Goal: Transaction & Acquisition: Download file/media

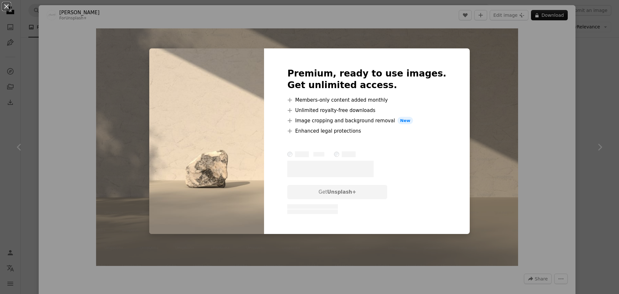
scroll to position [7481, 0]
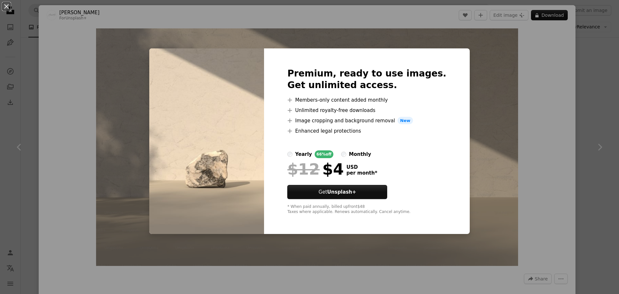
click at [522, 123] on div "An X shape Premium, ready to use images. Get unlimited access. A plus sign Memb…" at bounding box center [309, 147] width 619 height 294
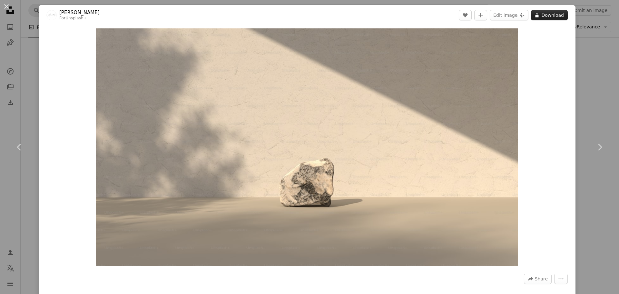
click at [535, 14] on icon "A lock" at bounding box center [537, 15] width 5 height 5
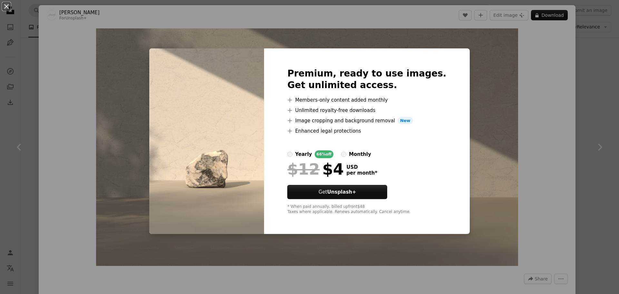
click at [458, 129] on div "An X shape Premium, ready to use images. Get unlimited access. A plus sign Memb…" at bounding box center [309, 147] width 619 height 294
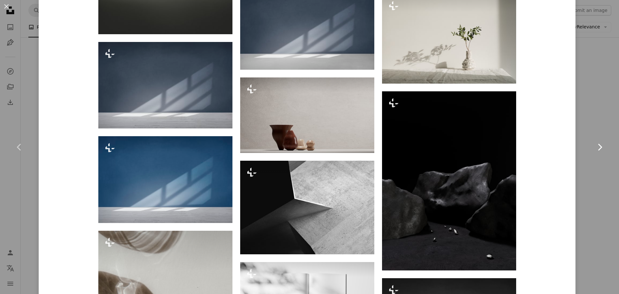
scroll to position [613, 0]
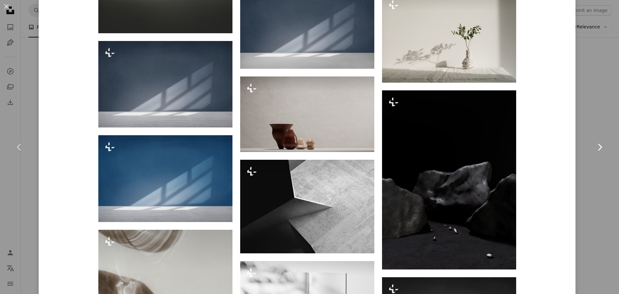
click at [581, 128] on link "Chevron right" at bounding box center [599, 147] width 39 height 62
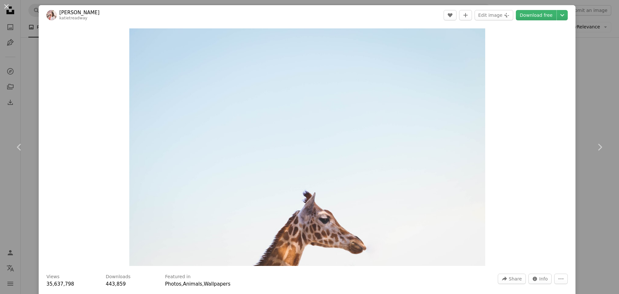
click at [590, 93] on div "An X shape Chevron left Chevron right [PERSON_NAME] katietreadway A heart A plu…" at bounding box center [309, 147] width 619 height 294
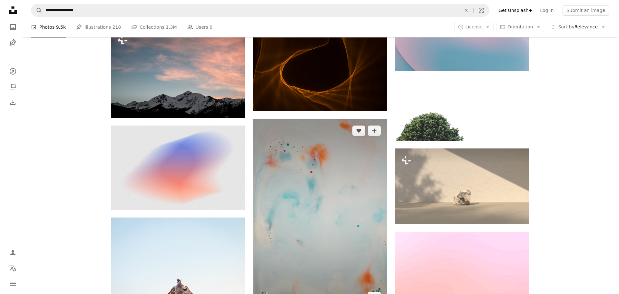
scroll to position [7771, 0]
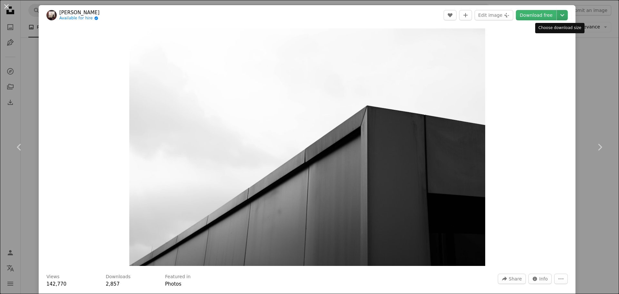
click at [560, 17] on icon "Chevron down" at bounding box center [562, 15] width 10 height 8
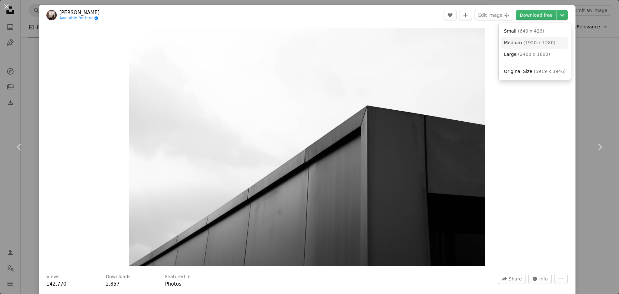
click at [519, 46] on link "Medium ( 1920 x 1280 )" at bounding box center [534, 43] width 67 height 12
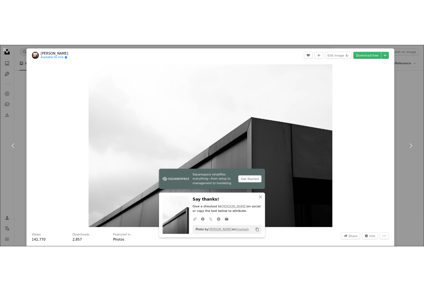
scroll to position [7146, 0]
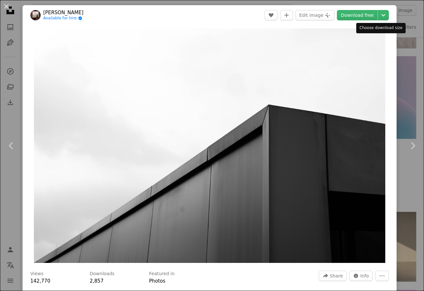
click at [392, 32] on div "Choose download size" at bounding box center [380, 28] width 49 height 10
click at [402, 37] on div "An X shape Chevron left Chevron right [PERSON_NAME] Available for hire A checkm…" at bounding box center [212, 145] width 424 height 291
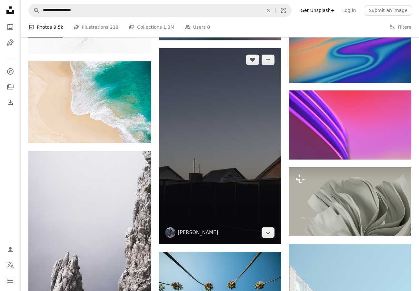
scroll to position [10544, 0]
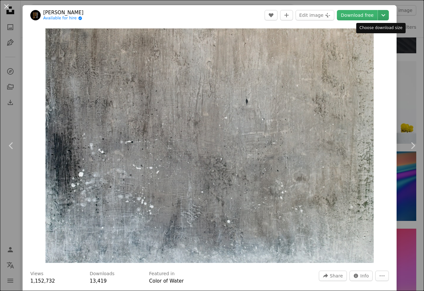
click at [378, 15] on icon "Chevron down" at bounding box center [383, 15] width 10 height 8
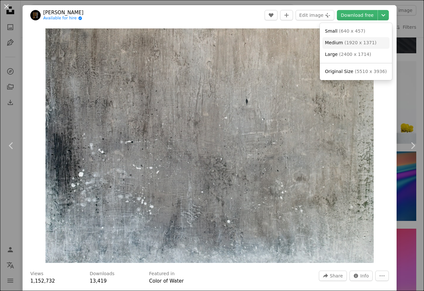
click at [351, 45] on span "( 1920 x 1371 )" at bounding box center [360, 42] width 32 height 5
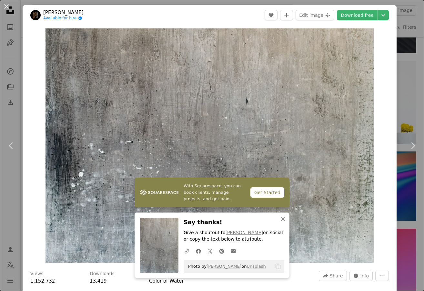
click at [8, 7] on button "An X shape" at bounding box center [7, 7] width 8 height 8
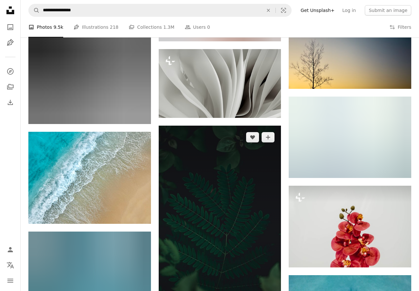
scroll to position [31084, 0]
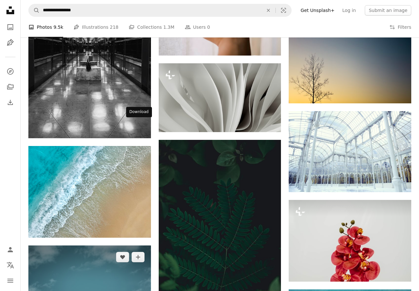
click at [131, 245] on img at bounding box center [89, 286] width 123 height 82
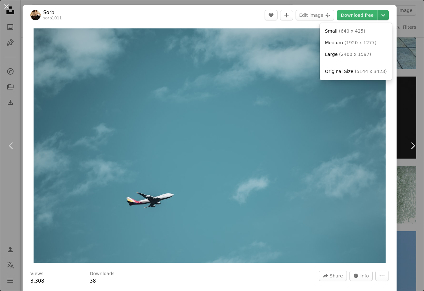
click at [378, 15] on icon "Chevron down" at bounding box center [383, 15] width 10 height 8
click at [342, 47] on link "Medium ( 1920 x 1277 )" at bounding box center [355, 43] width 67 height 12
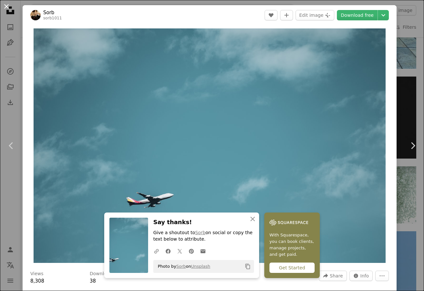
click at [5, 5] on button "An X shape" at bounding box center [7, 7] width 8 height 8
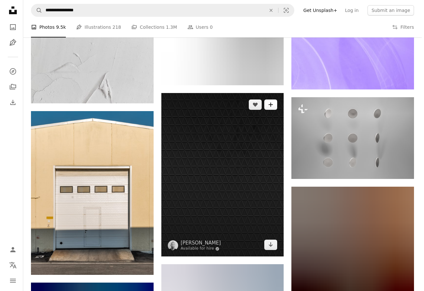
scroll to position [51205, 0]
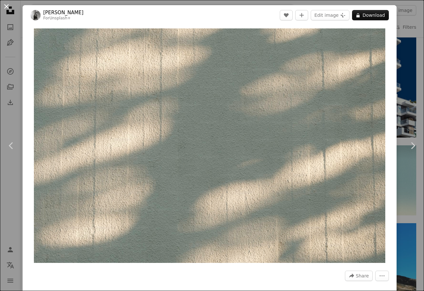
click at [5, 5] on button "An X shape" at bounding box center [7, 7] width 8 height 8
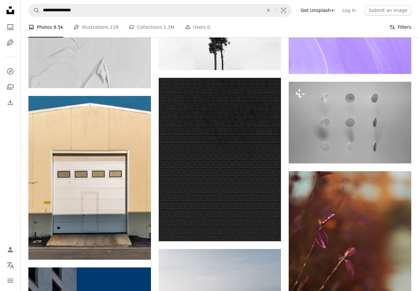
click at [407, 25] on button "Filters Filters" at bounding box center [400, 27] width 22 height 21
click at [392, 28] on icon at bounding box center [392, 27] width 5 height 4
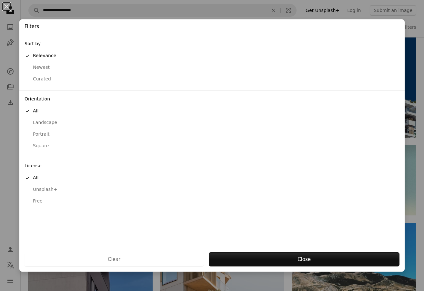
click at [38, 201] on div "Free" at bounding box center [212, 201] width 375 height 6
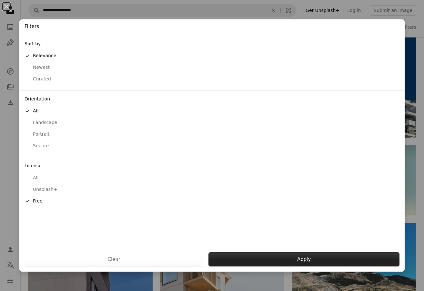
click at [275, 262] on button "Apply" at bounding box center [303, 259] width 191 height 14
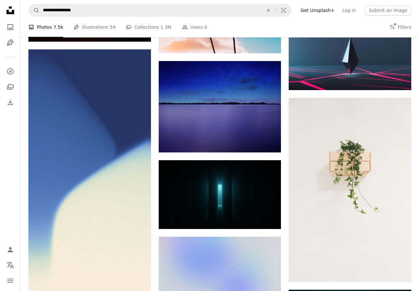
scroll to position [5149, 0]
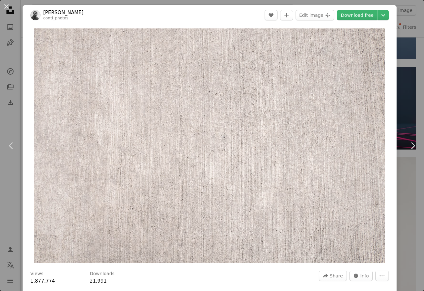
click at [395, 107] on div "An X shape Chevron left Chevron right [PERSON_NAME] conti_photos A heart A plus…" at bounding box center [212, 145] width 424 height 291
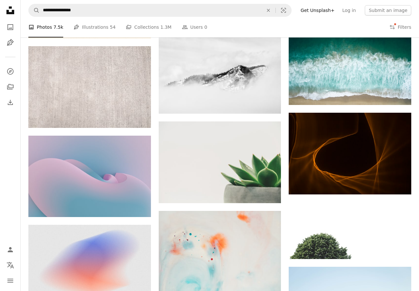
scroll to position [5439, 0]
